Goal: Task Accomplishment & Management: Manage account settings

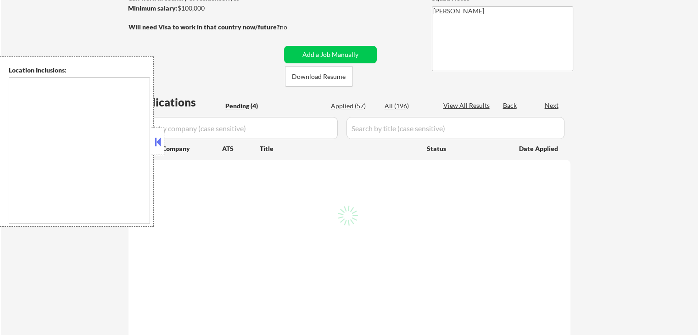
select select ""pending""
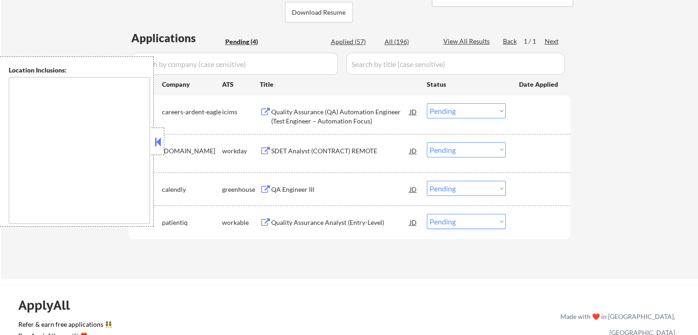
scroll to position [230, 0]
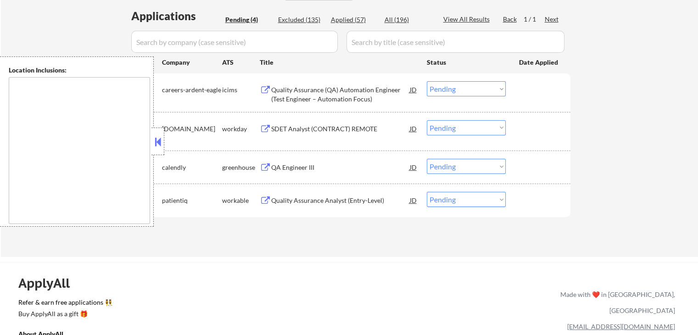
click at [264, 87] on button at bounding box center [265, 90] width 11 height 9
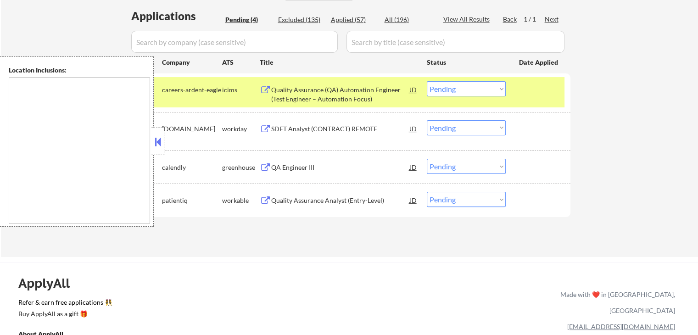
click at [459, 78] on div "#1 careers-ardent-eagle icims Quality Assurance (QA) Automation Engineer (Test …" at bounding box center [347, 92] width 433 height 30
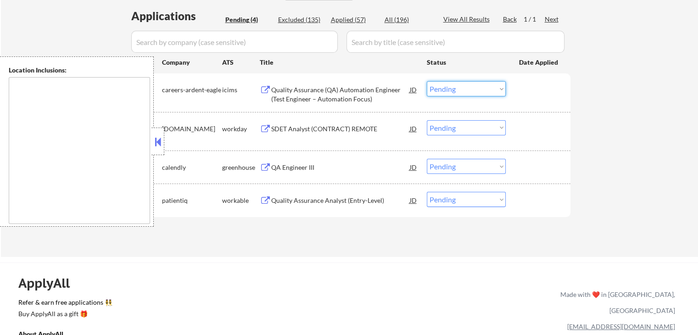
click at [458, 85] on select "Choose an option... Pending Applied Excluded (Questions) Excluded (Expired) Exc…" at bounding box center [466, 88] width 79 height 15
click at [427, 81] on select "Choose an option... Pending Applied Excluded (Questions) Excluded (Expired) Exc…" at bounding box center [466, 88] width 79 height 15
click at [264, 127] on button at bounding box center [265, 129] width 11 height 9
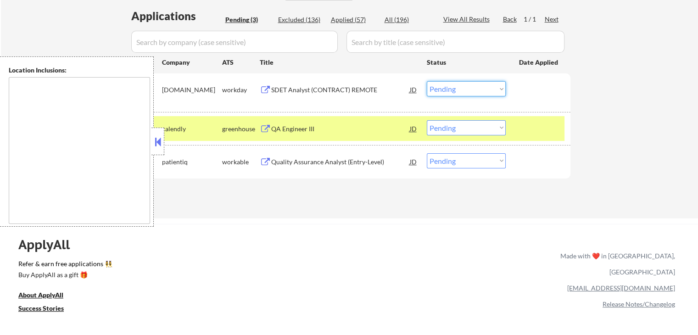
drag, startPoint x: 441, startPoint y: 87, endPoint x: 442, endPoint y: 94, distance: 7.5
click at [441, 87] on select "Choose an option... Pending Applied Excluded (Questions) Excluded (Expired) Exc…" at bounding box center [466, 88] width 79 height 15
click at [427, 81] on select "Choose an option... Pending Applied Excluded (Questions) Excluded (Expired) Exc…" at bounding box center [466, 88] width 79 height 15
click at [262, 127] on button at bounding box center [265, 129] width 11 height 9
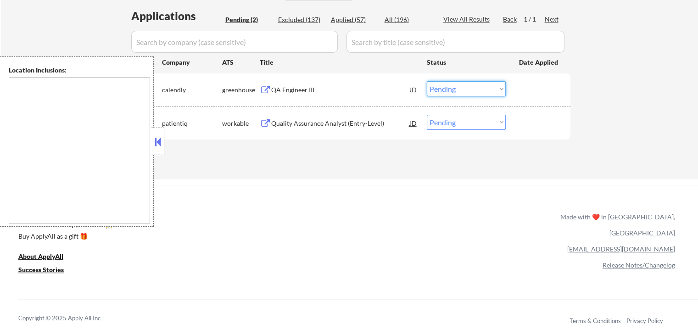
click at [466, 91] on select "Choose an option... Pending Applied Excluded (Questions) Excluded (Expired) Exc…" at bounding box center [466, 88] width 79 height 15
click at [427, 81] on select "Choose an option... Pending Applied Excluded (Questions) Excluded (Expired) Exc…" at bounding box center [466, 88] width 79 height 15
click at [264, 118] on div "Quality Assurance Analyst (Entry-Level) JD" at bounding box center [339, 123] width 158 height 17
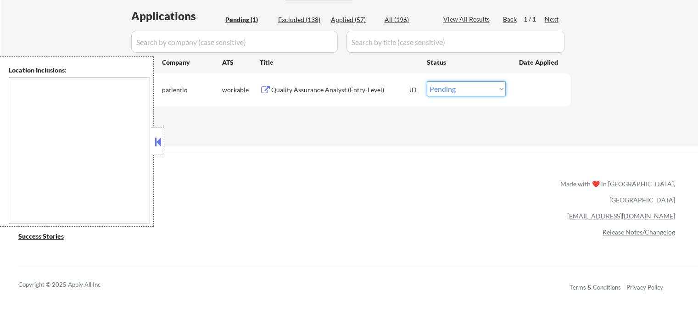
click at [458, 89] on select "Choose an option... Pending Applied Excluded (Questions) Excluded (Expired) Exc…" at bounding box center [466, 88] width 79 height 15
select select ""applied""
click at [427, 81] on select "Choose an option... Pending Applied Excluded (Questions) Excluded (Expired) Exc…" at bounding box center [466, 88] width 79 height 15
